Goal: Task Accomplishment & Management: Manage account settings

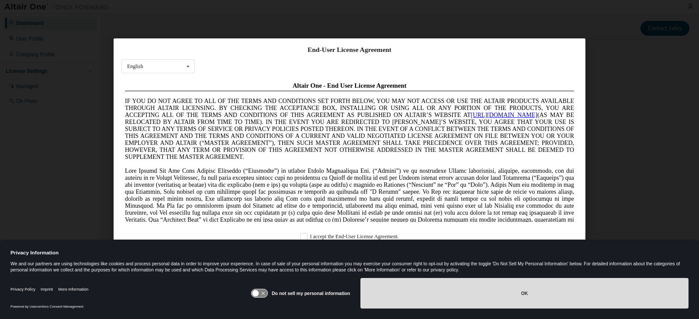
click at [508, 290] on button "OK" at bounding box center [524, 293] width 328 height 31
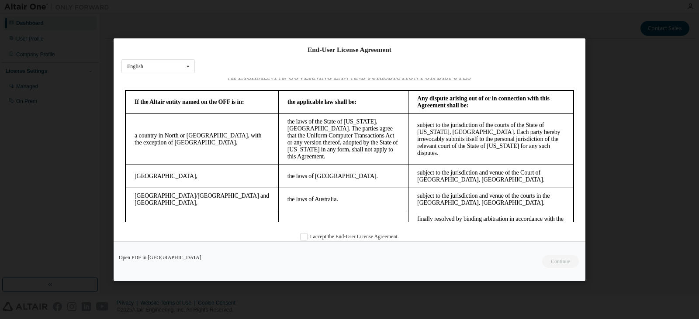
scroll to position [2355, 0]
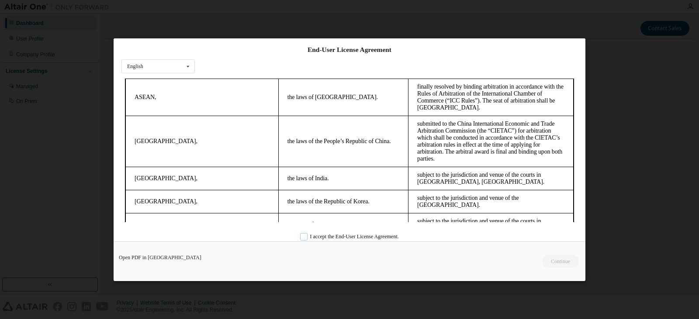
click at [307, 237] on label "I accept the End-User License Agreement." at bounding box center [349, 236] width 99 height 7
click at [561, 263] on button "Continue" at bounding box center [560, 261] width 38 height 13
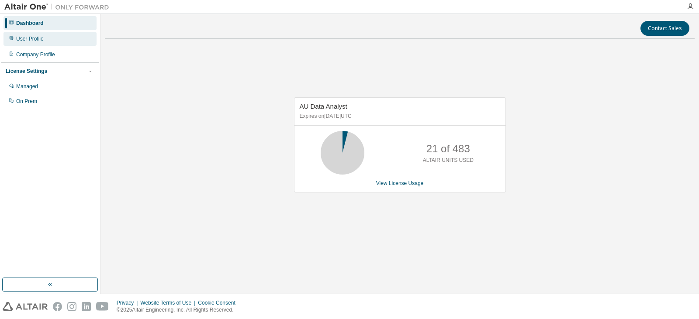
click at [40, 38] on div "User Profile" at bounding box center [30, 38] width 28 height 7
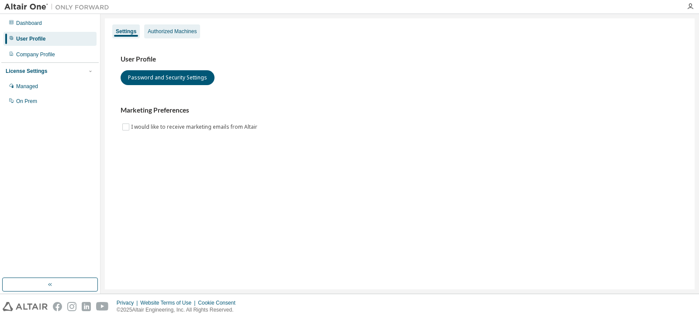
click at [163, 34] on div "Authorized Machines" at bounding box center [172, 31] width 49 height 7
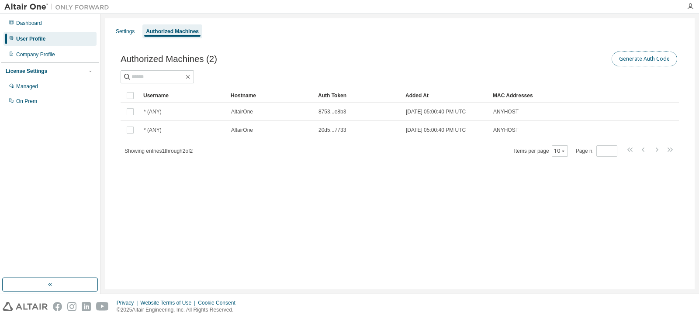
click at [640, 55] on button "Generate Auth Code" at bounding box center [644, 59] width 66 height 15
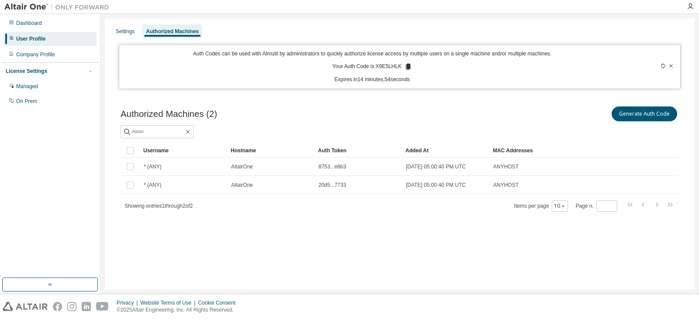
click at [408, 67] on icon at bounding box center [408, 67] width 5 height 6
